Goal: Navigation & Orientation: Find specific page/section

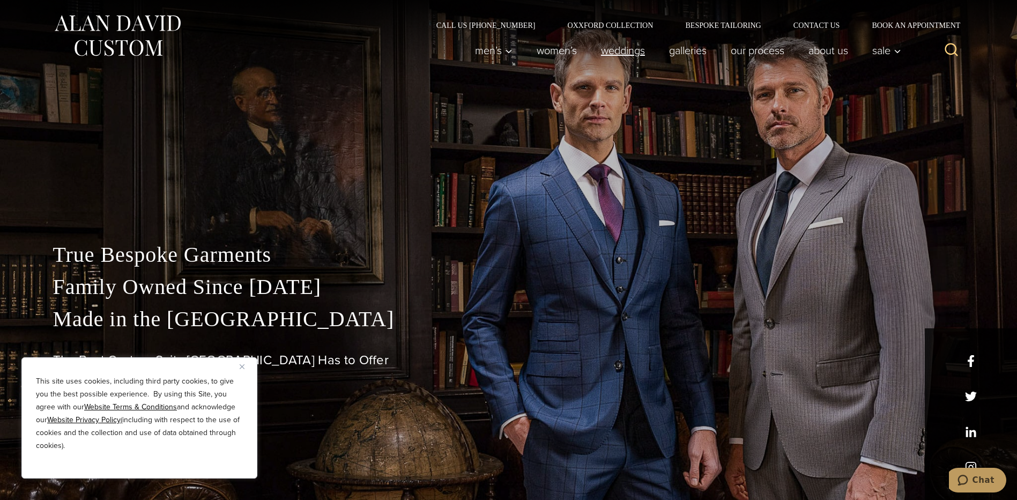
click at [589, 56] on link "weddings" at bounding box center [623, 50] width 68 height 21
